Goal: Task Accomplishment & Management: Complete application form

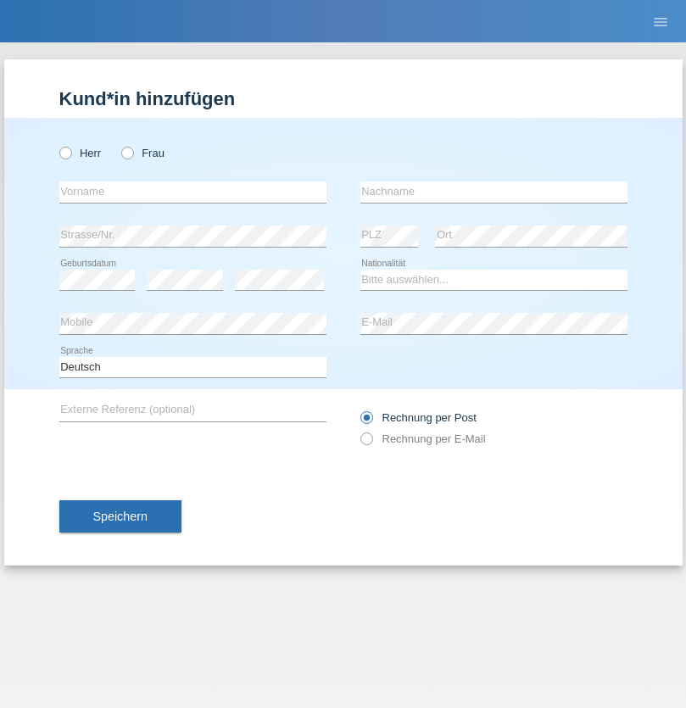
radio input "true"
click at [192, 192] on input "text" at bounding box center [192, 191] width 267 height 21
type input "Marcin"
click at [493, 192] on input "text" at bounding box center [493, 191] width 267 height 21
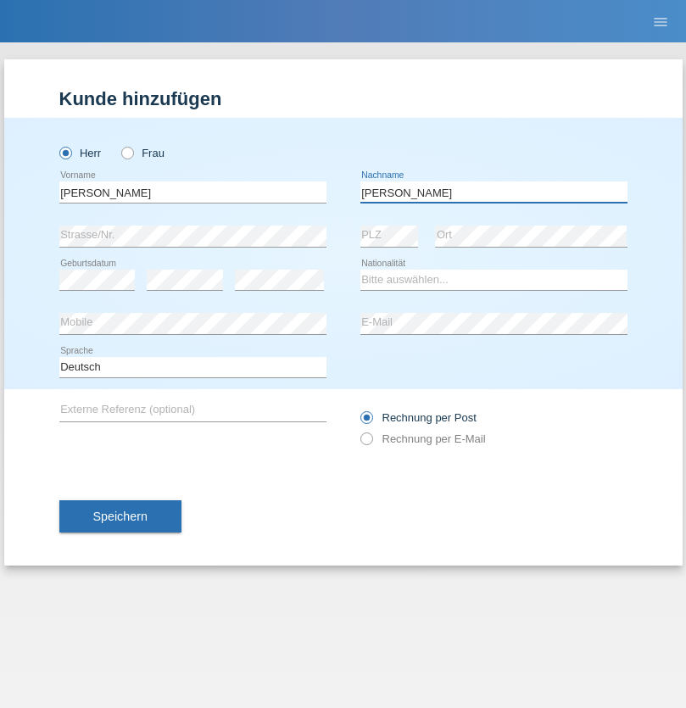
type input "Bialek"
select select "CH"
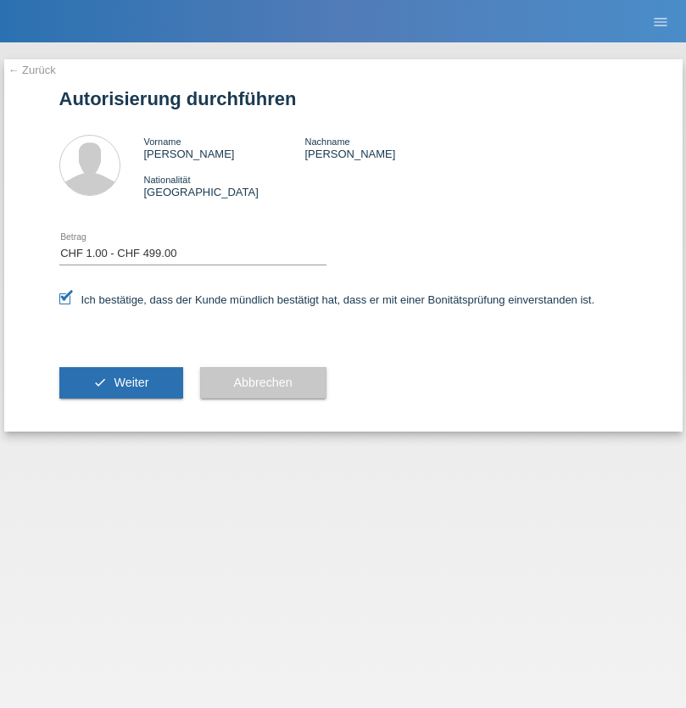
select select "1"
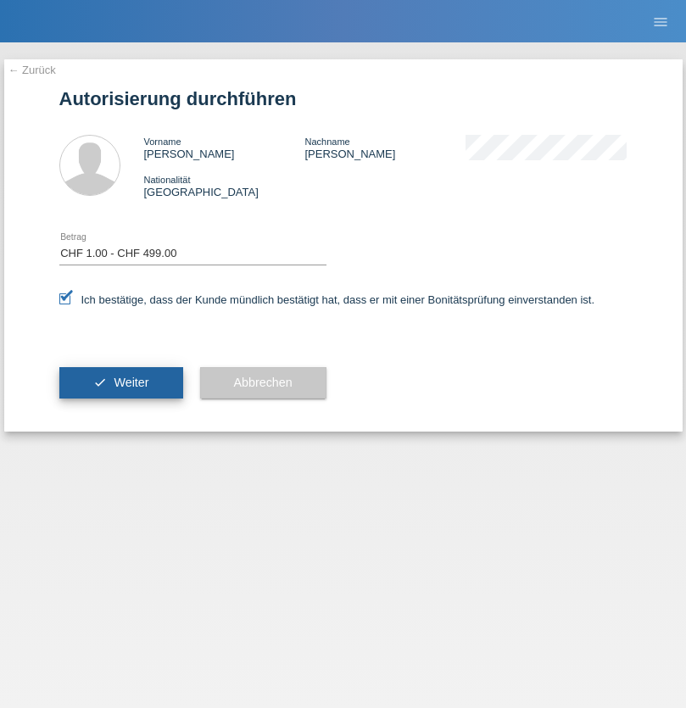
click at [120, 382] on span "Weiter" at bounding box center [131, 383] width 35 height 14
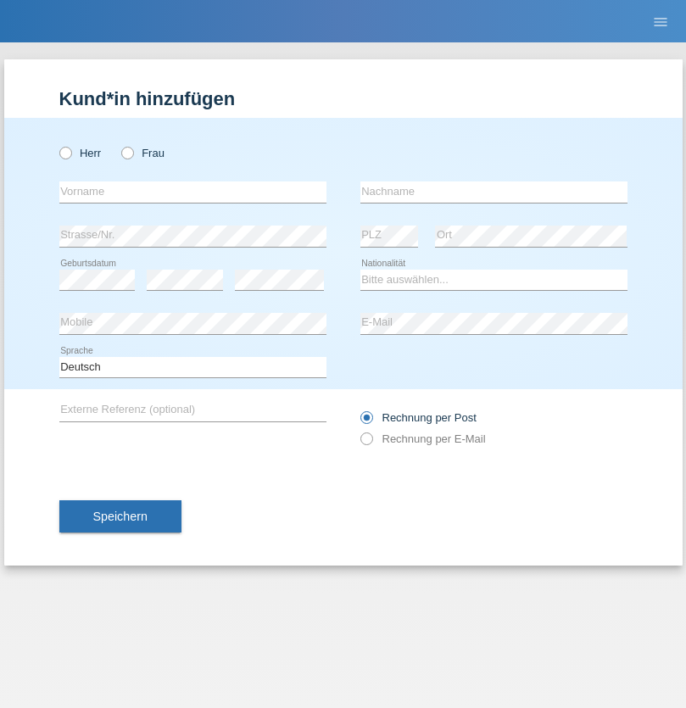
radio input "true"
click at [192, 192] on input "text" at bounding box center [192, 191] width 267 height 21
type input "[PERSON_NAME]"
click at [493, 192] on input "text" at bounding box center [493, 191] width 267 height 21
type input "Nydegger"
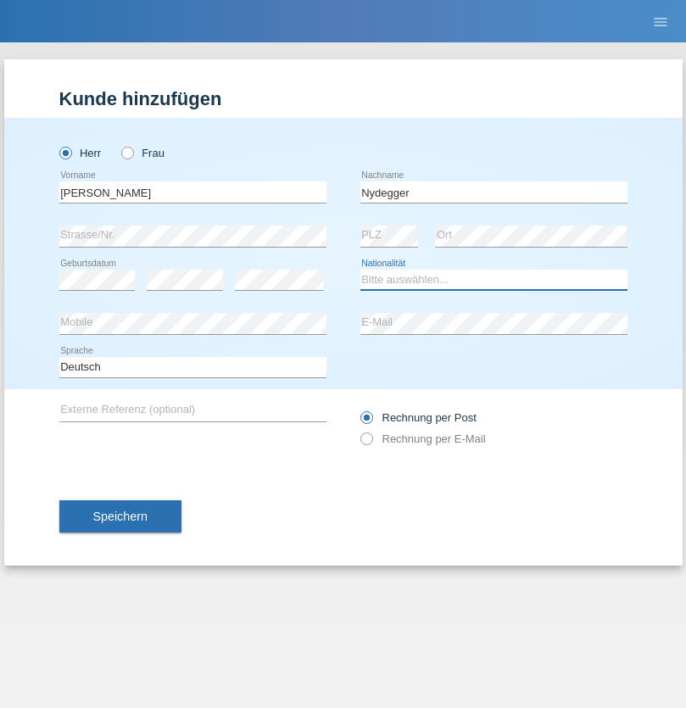
select select "CH"
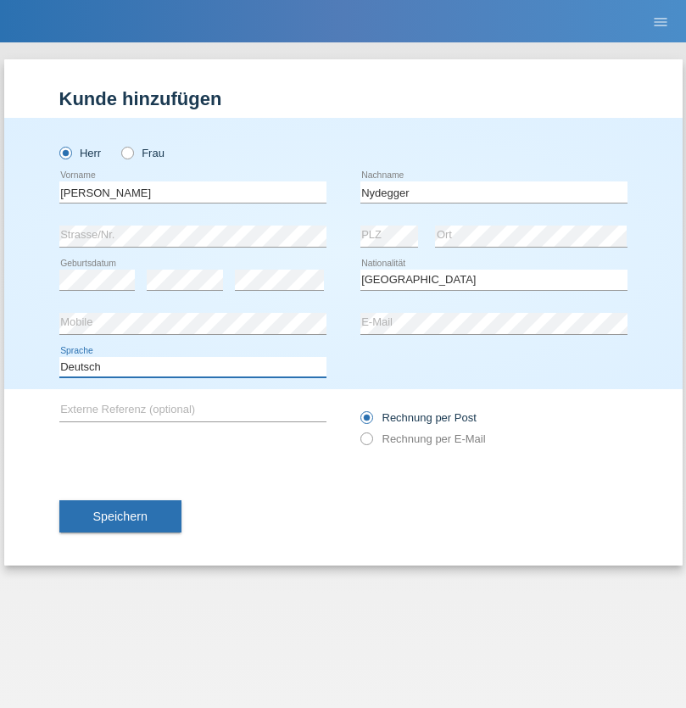
select select "en"
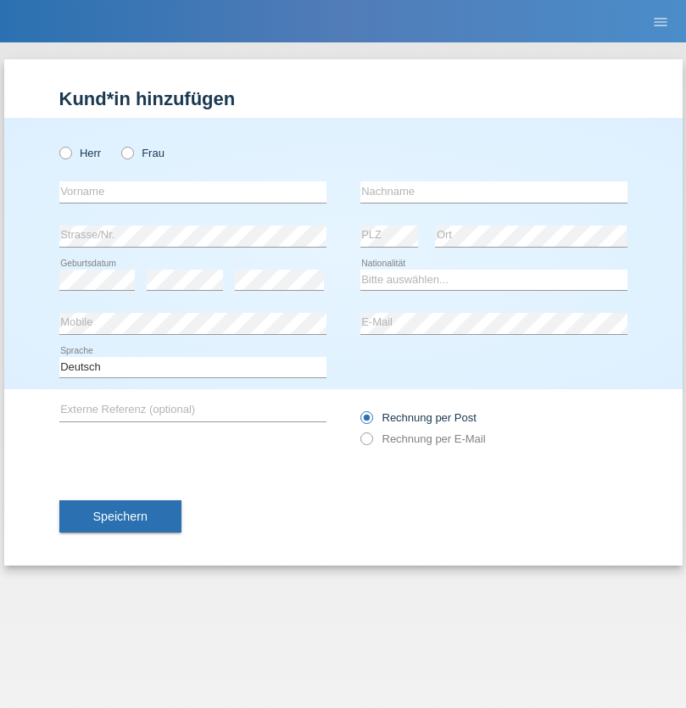
radio input "true"
click at [192, 192] on input "text" at bounding box center [192, 191] width 267 height 21
type input "Corinne"
click at [493, 192] on input "text" at bounding box center [493, 191] width 267 height 21
type input "Nydegger"
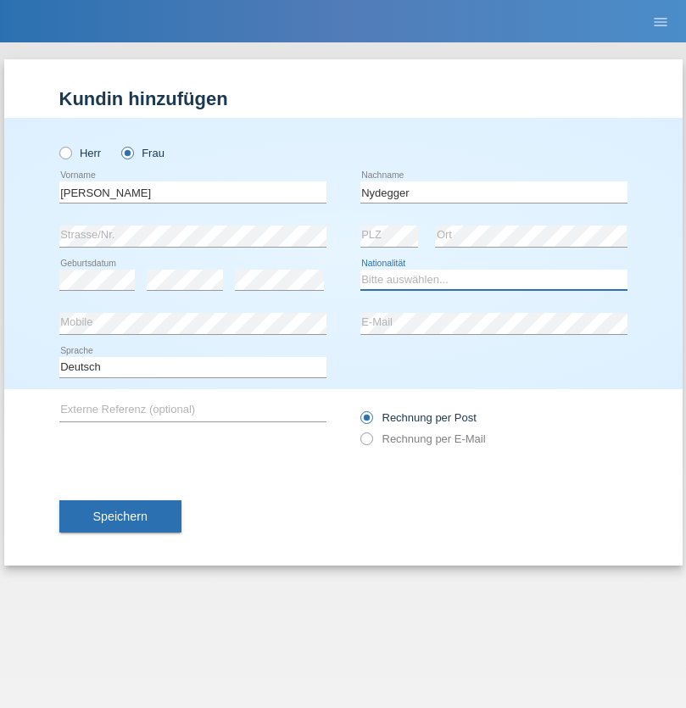
select select "CH"
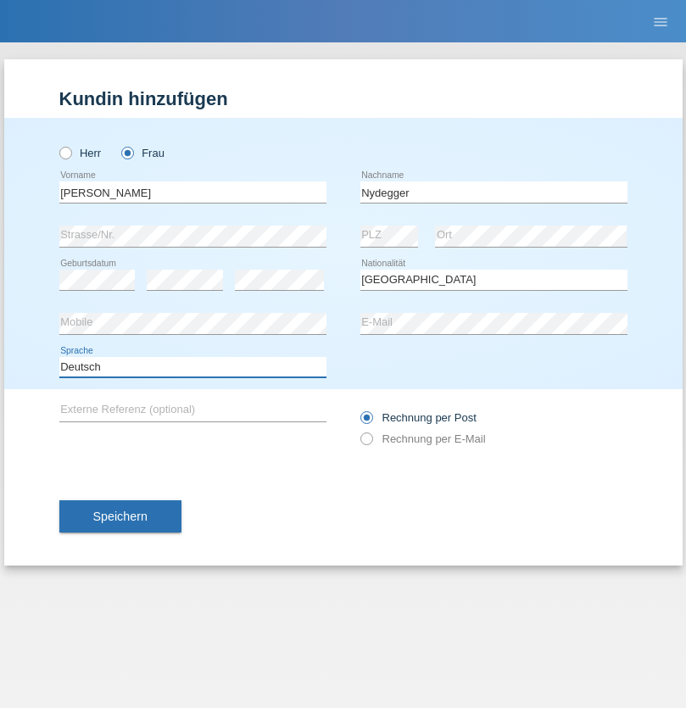
select select "en"
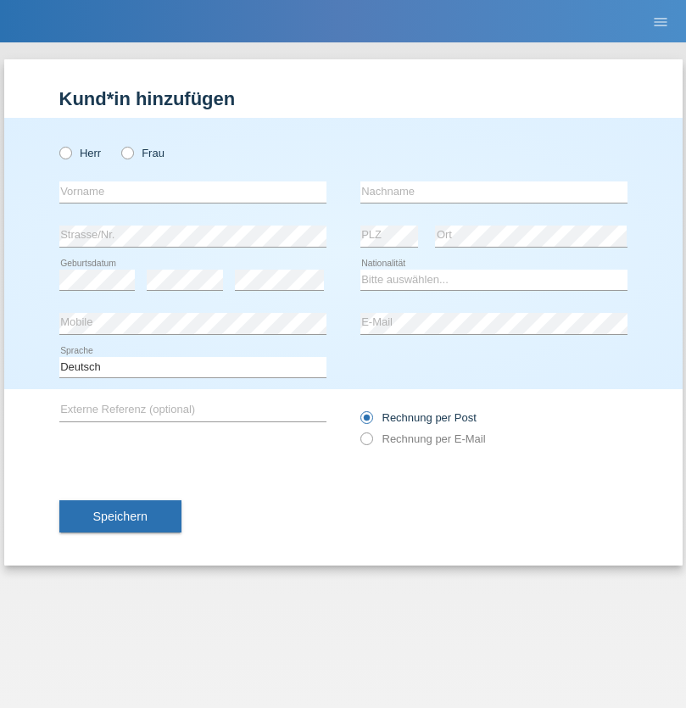
radio input "true"
click at [192, 192] on input "text" at bounding box center [192, 191] width 267 height 21
type input "Goekhan"
click at [493, 192] on input "text" at bounding box center [493, 191] width 267 height 21
type input "Akarsu"
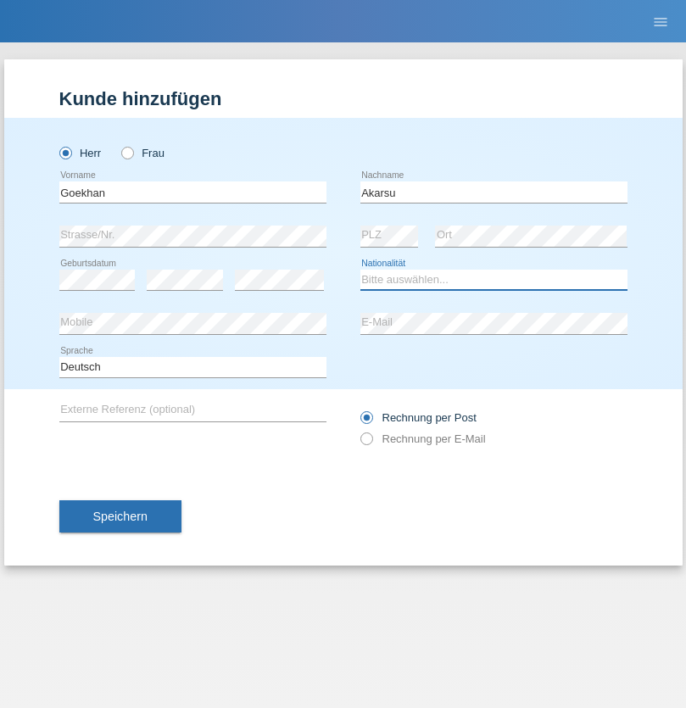
select select "AT"
select select "C"
select select "01"
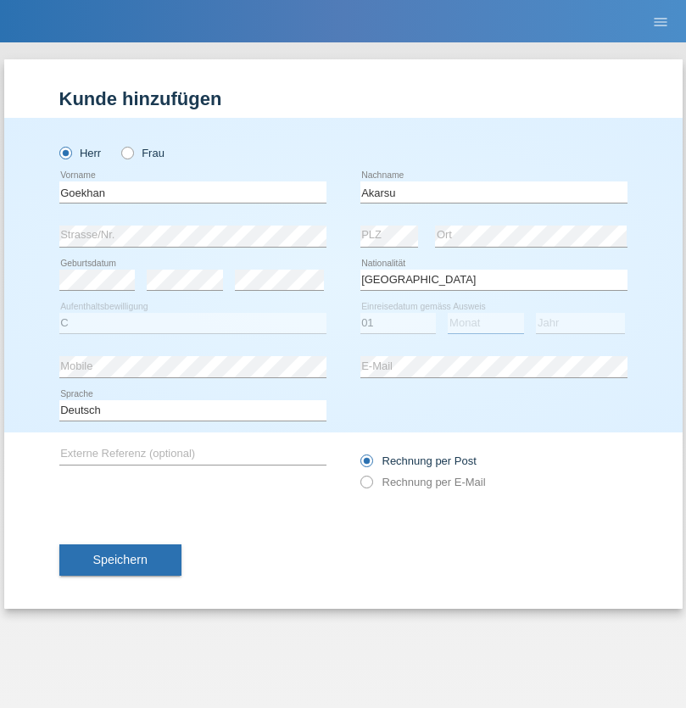
select select "05"
select select "2021"
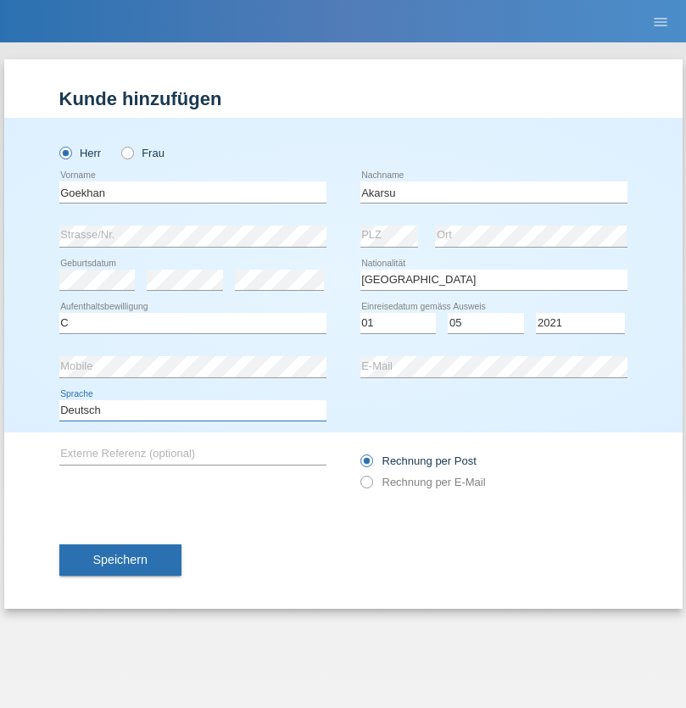
select select "en"
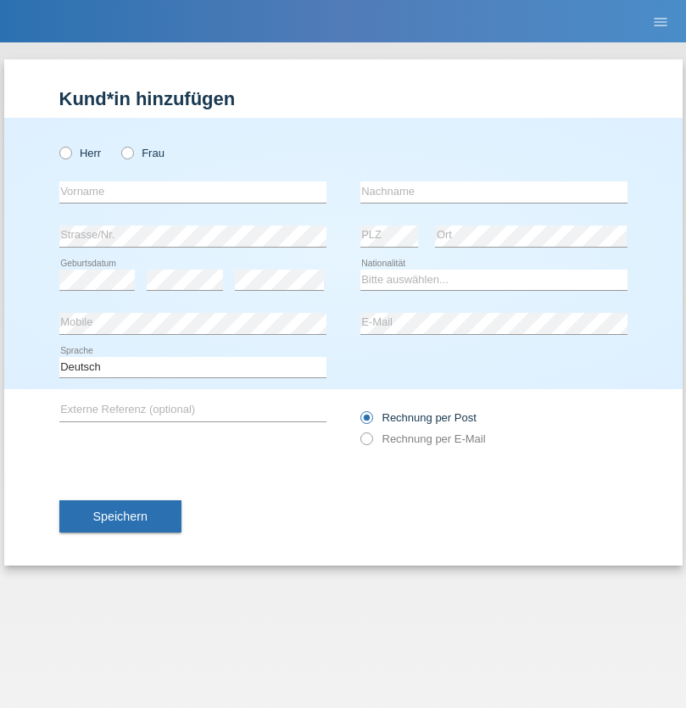
radio input "true"
click at [192, 192] on input "text" at bounding box center [192, 191] width 267 height 21
type input "Daniele"
click at [493, 192] on input "text" at bounding box center [493, 191] width 267 height 21
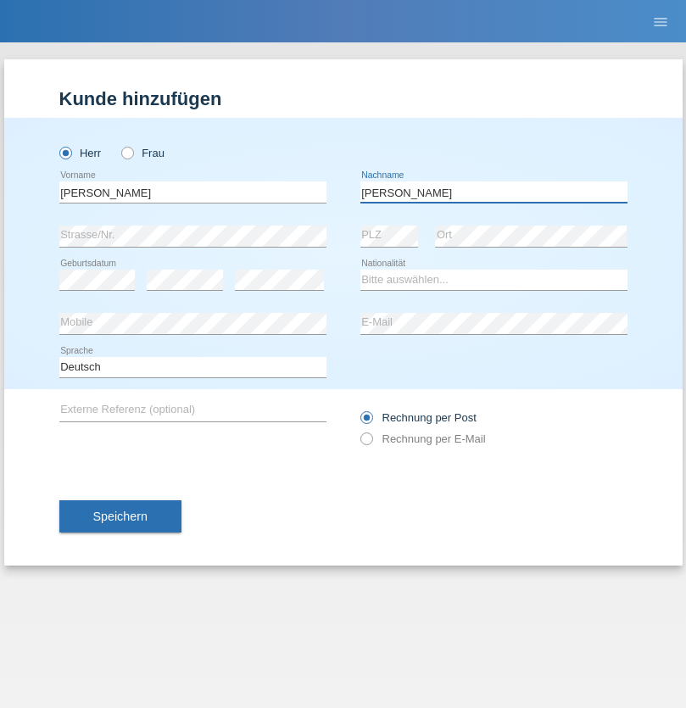
type input "Daniele"
select select "IT"
select select "C"
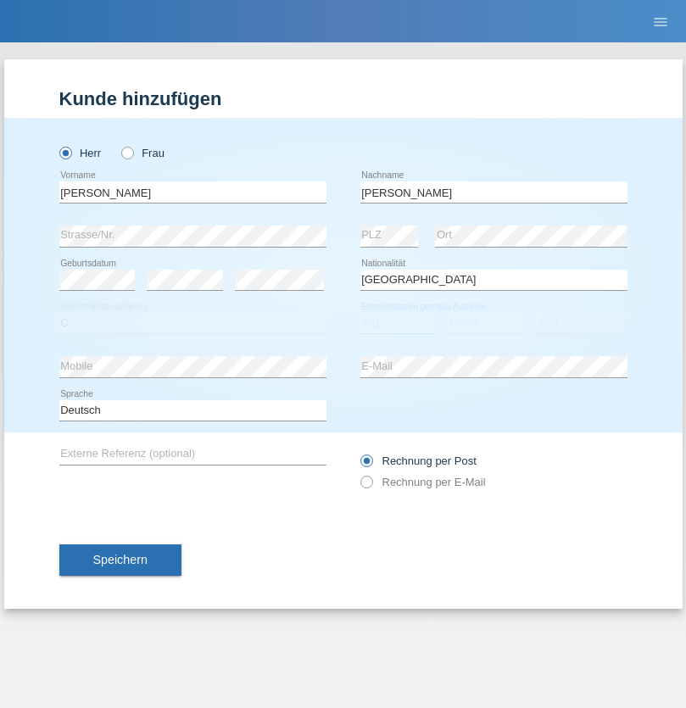
select select "22"
select select "06"
select select "1964"
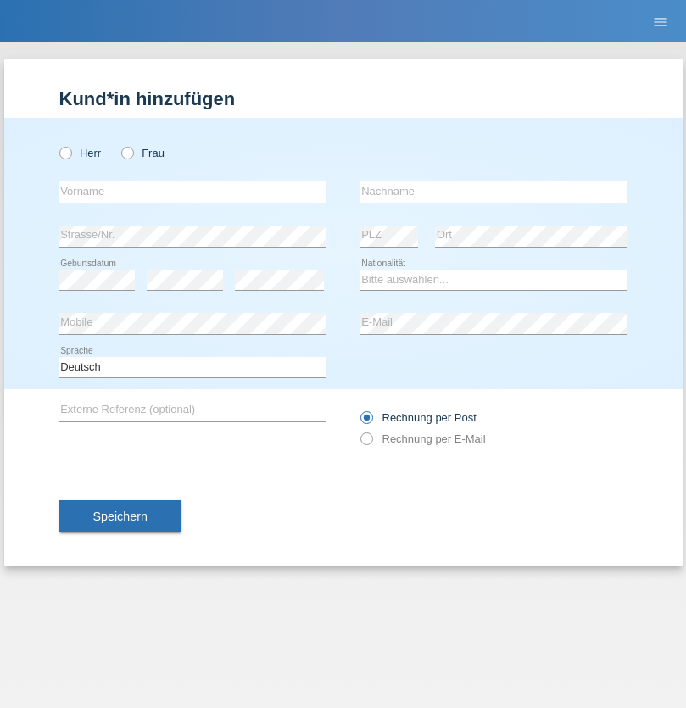
radio input "true"
click at [192, 192] on input "text" at bounding box center [192, 191] width 267 height 21
type input "[DATE]"
click at [493, 192] on input "text" at bounding box center [493, 191] width 267 height 21
type input "[PERSON_NAME]"
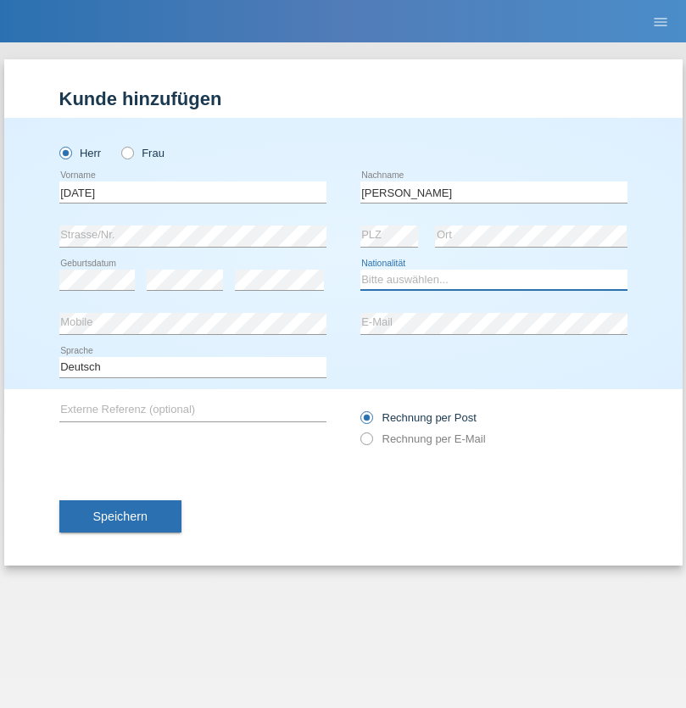
select select "IT"
select select "C"
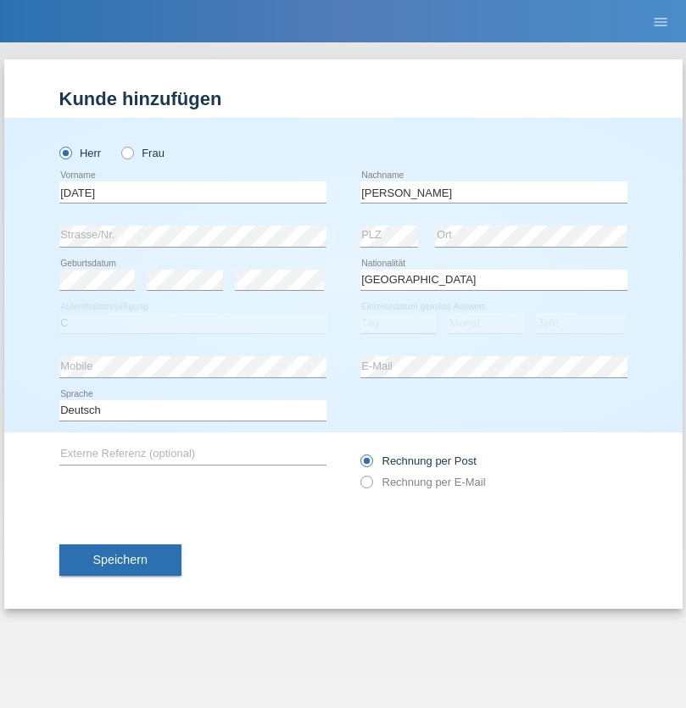
select select "01"
select select "05"
select select "2021"
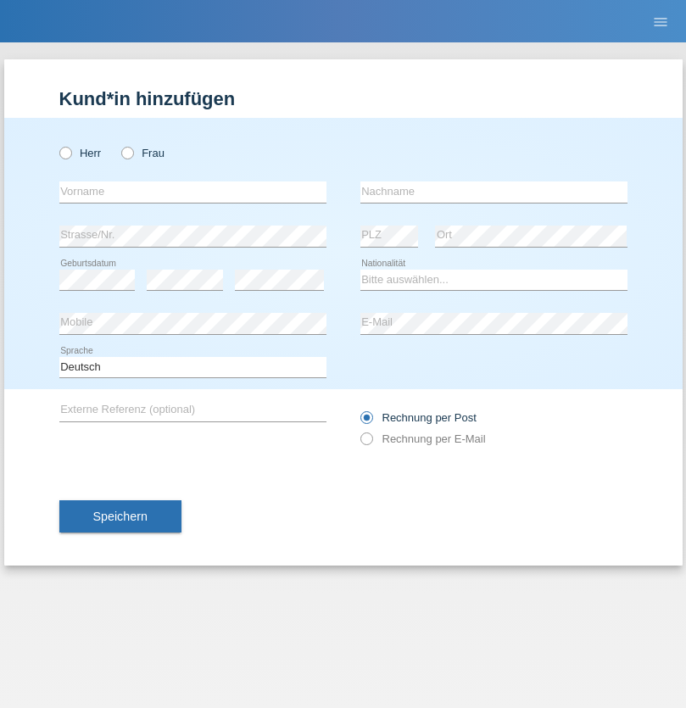
radio input "true"
click at [192, 192] on input "text" at bounding box center [192, 191] width 267 height 21
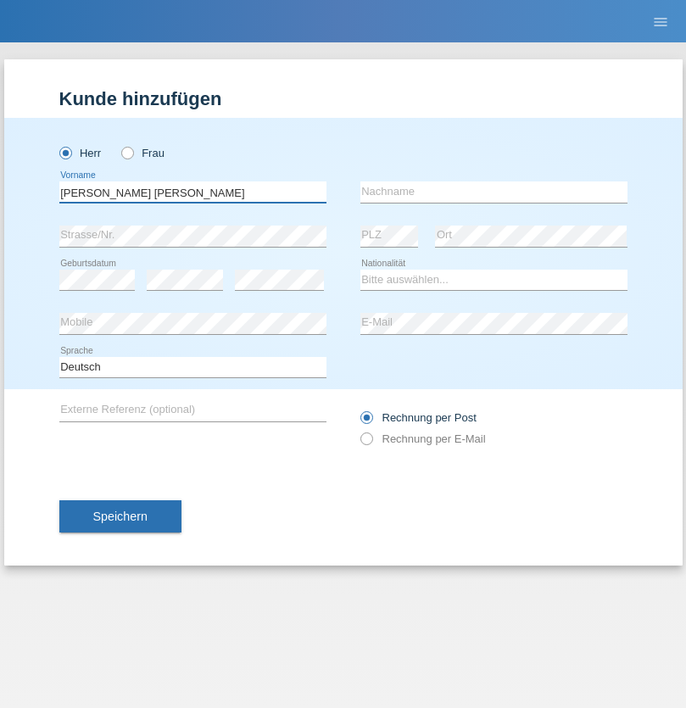
type input "[PERSON_NAME] [PERSON_NAME]"
click at [493, 192] on input "text" at bounding box center [493, 191] width 267 height 21
type input "Cislariu"
select select "CH"
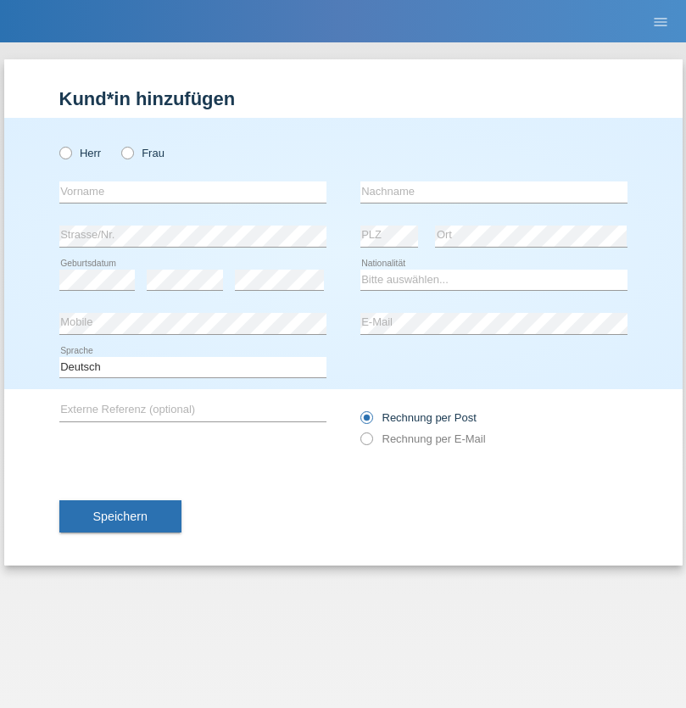
radio input "true"
select select "CH"
radio input "true"
click at [192, 192] on input "text" at bounding box center [192, 191] width 267 height 21
type input "Zsolt"
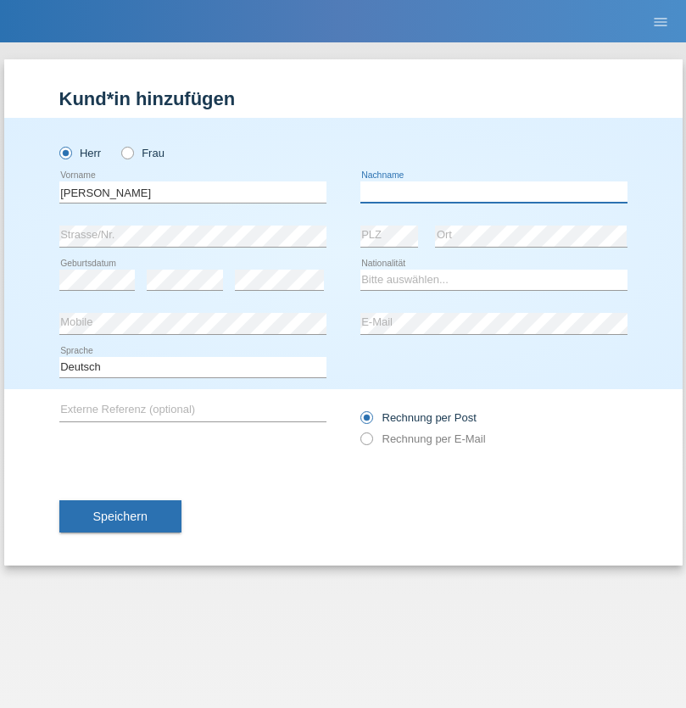
click at [493, 192] on input "text" at bounding box center [493, 191] width 267 height 21
type input "Kappelmayer"
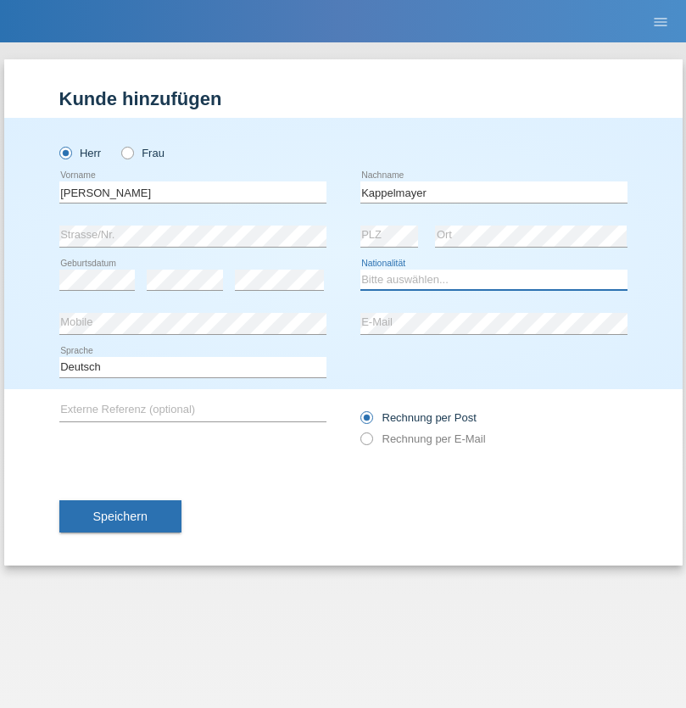
select select "MG"
select select "C"
select select "31"
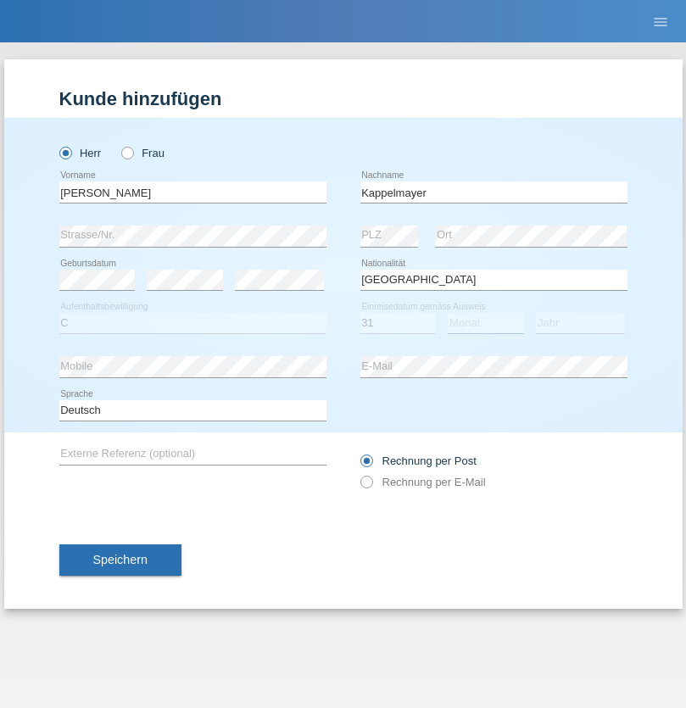
select select "08"
select select "2021"
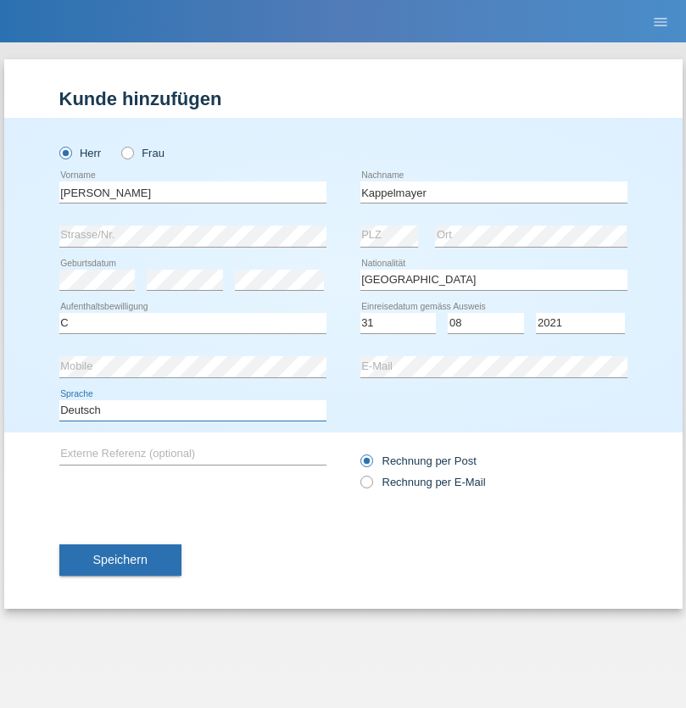
select select "en"
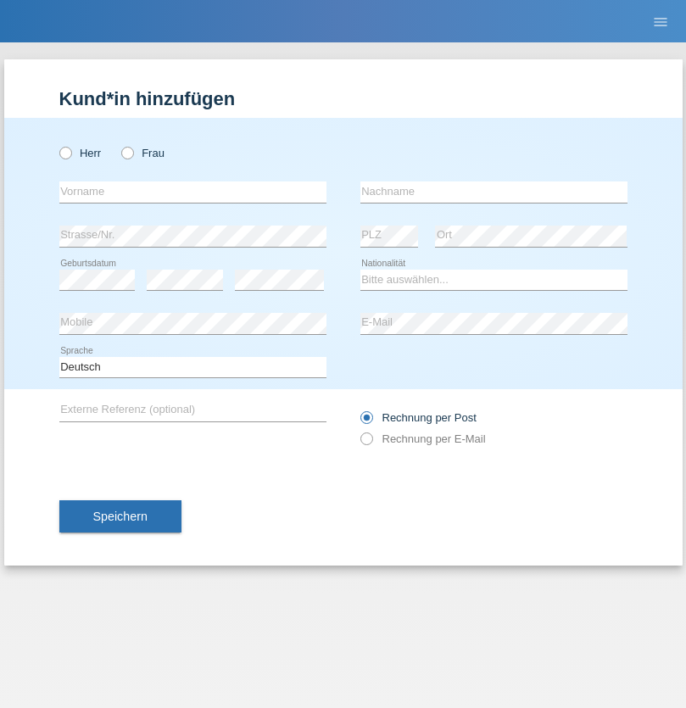
radio input "true"
click at [192, 192] on input "text" at bounding box center [192, 191] width 267 height 21
type input "firat"
click at [493, 192] on input "text" at bounding box center [493, 191] width 267 height 21
type input "kara"
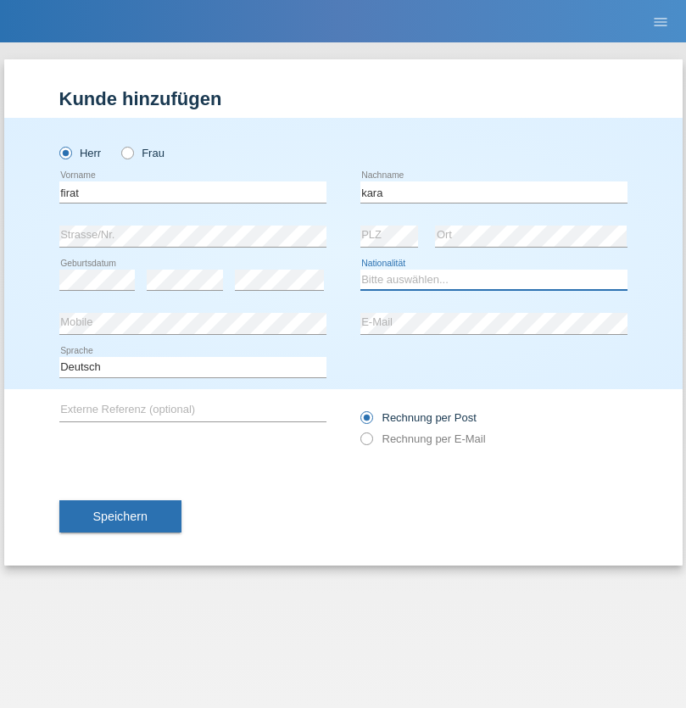
select select "CH"
radio input "true"
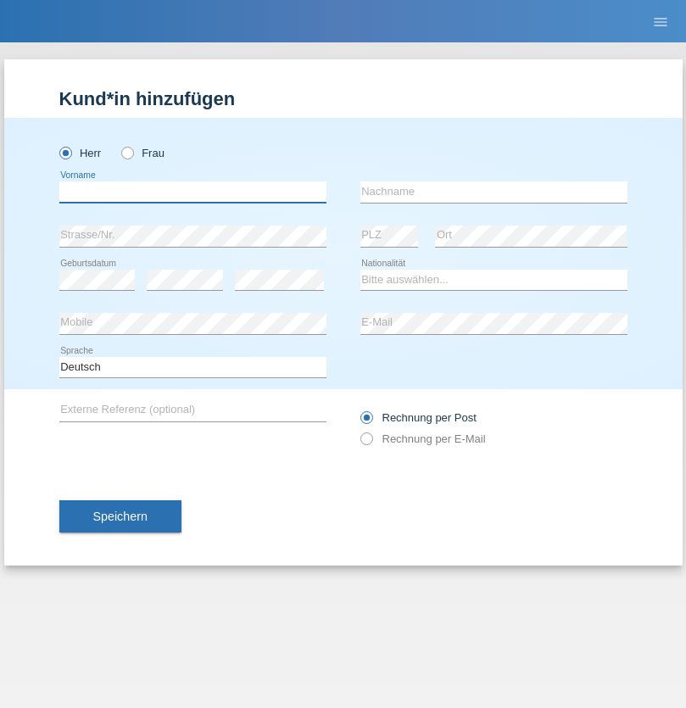
click at [192, 192] on input "text" at bounding box center [192, 191] width 267 height 21
type input "Jean Panda"
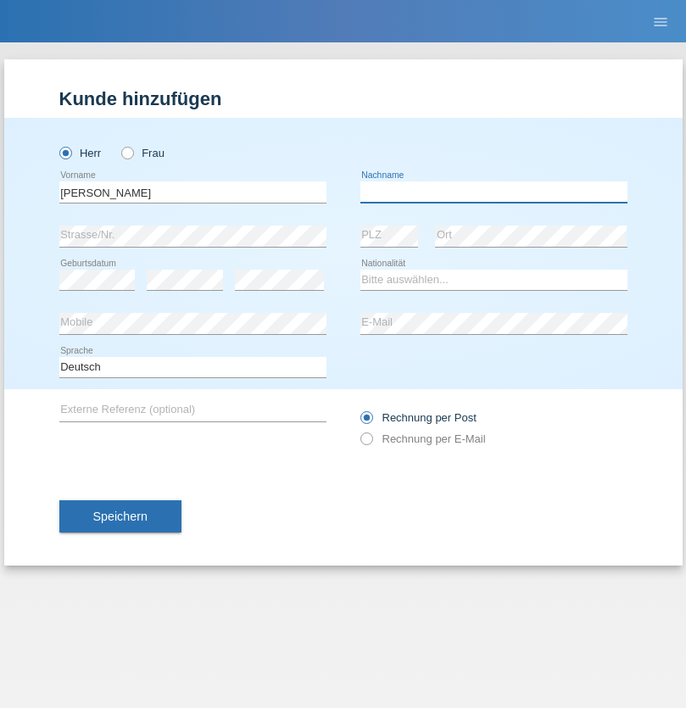
click at [493, 192] on input "text" at bounding box center [493, 191] width 267 height 21
type input "Panda nzinga"
select select "MN"
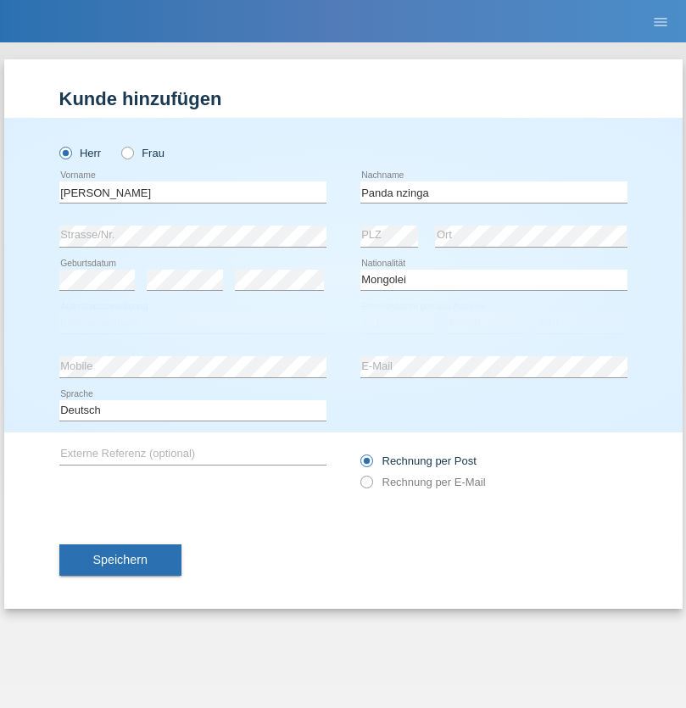
select select "C"
select select "28"
select select "11"
select select "2001"
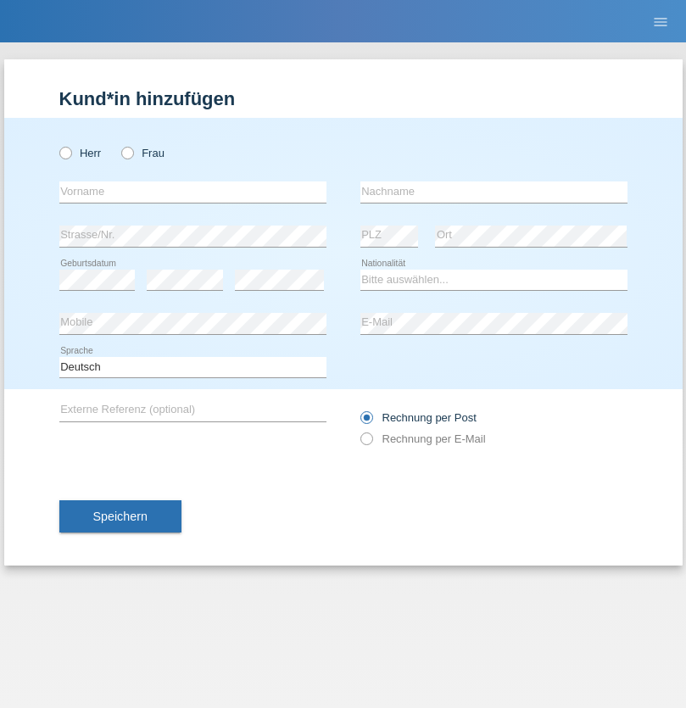
radio input "true"
select select "HU"
select select "C"
select select "30"
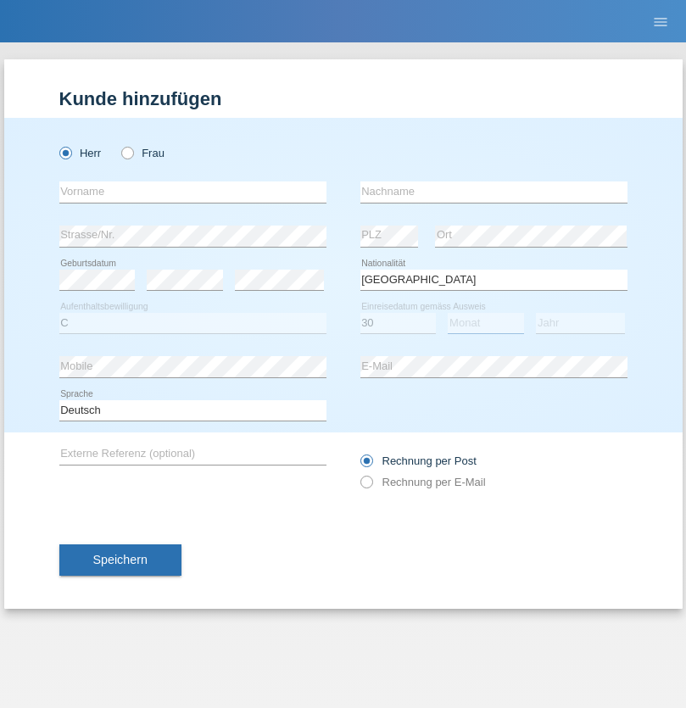
select select "10"
select select "2021"
